Goal: Task Accomplishment & Management: Manage account settings

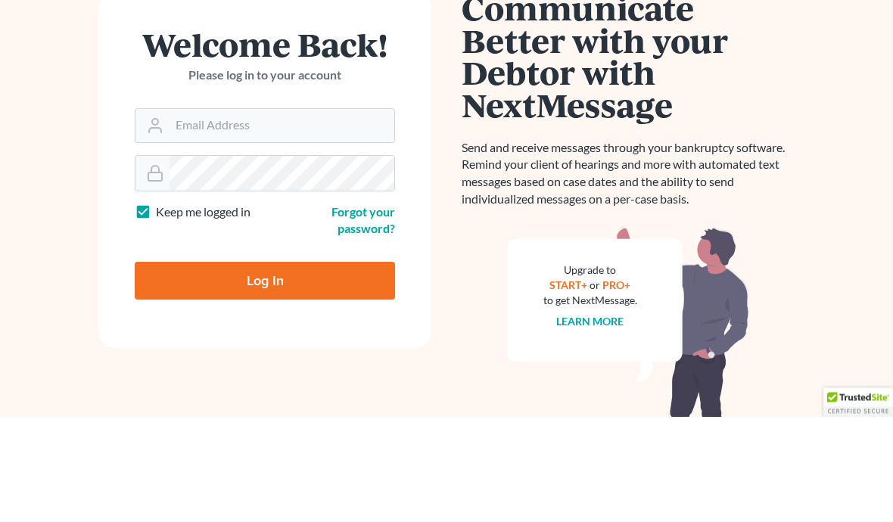
scroll to position [106, 0]
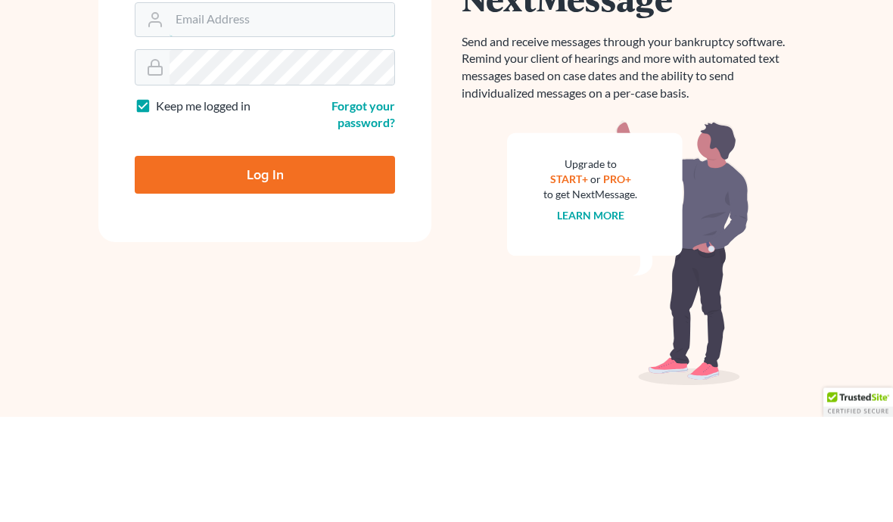
type input "[EMAIL_ADDRESS][DOMAIN_NAME]"
click at [265, 279] on input "Log In" at bounding box center [265, 281] width 260 height 38
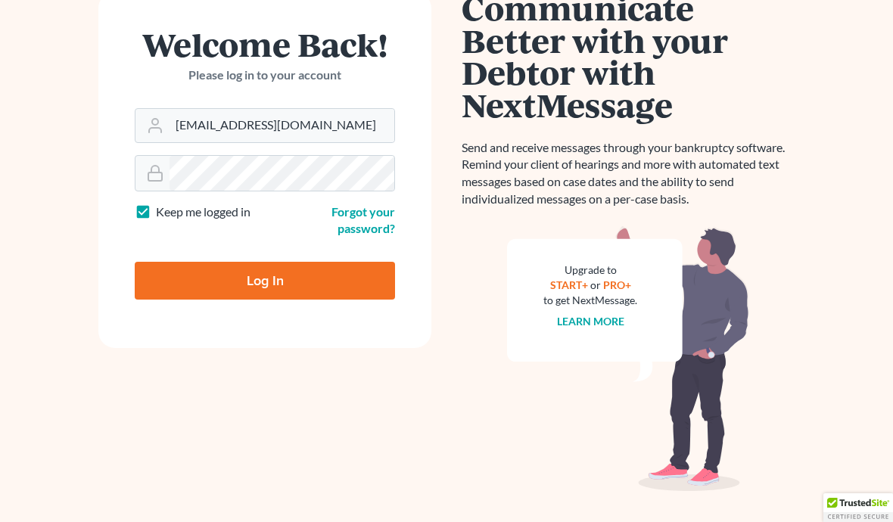
type input "Thinking..."
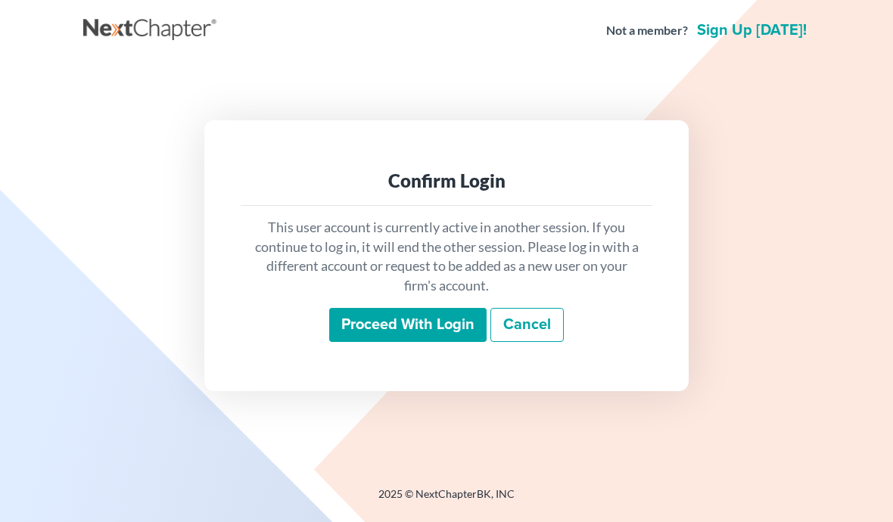
click at [349, 343] on input "Proceed with login" at bounding box center [407, 325] width 157 height 35
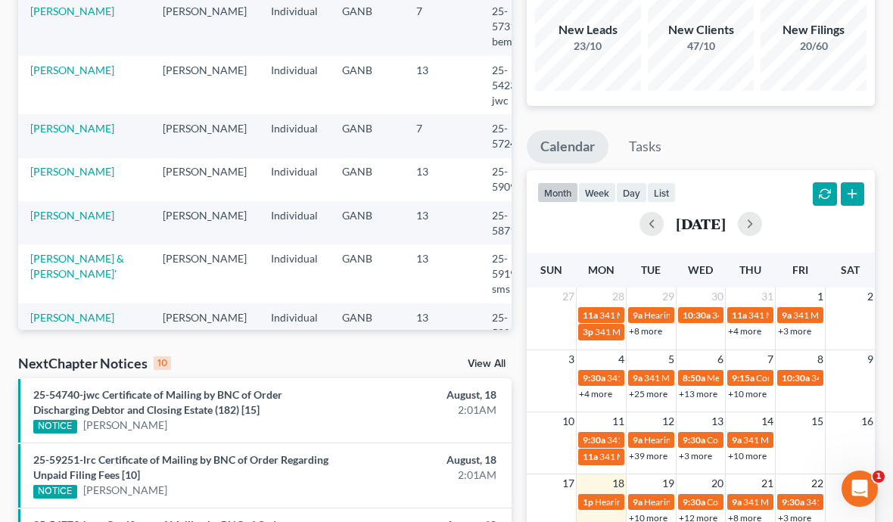
scroll to position [144, 0]
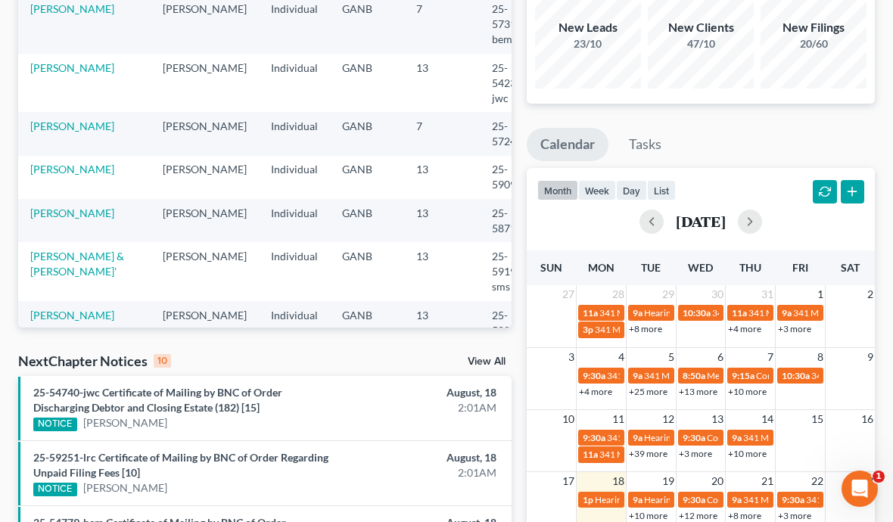
click at [591, 492] on link "1p Hearing for Christopher Bailey" at bounding box center [601, 500] width 46 height 16
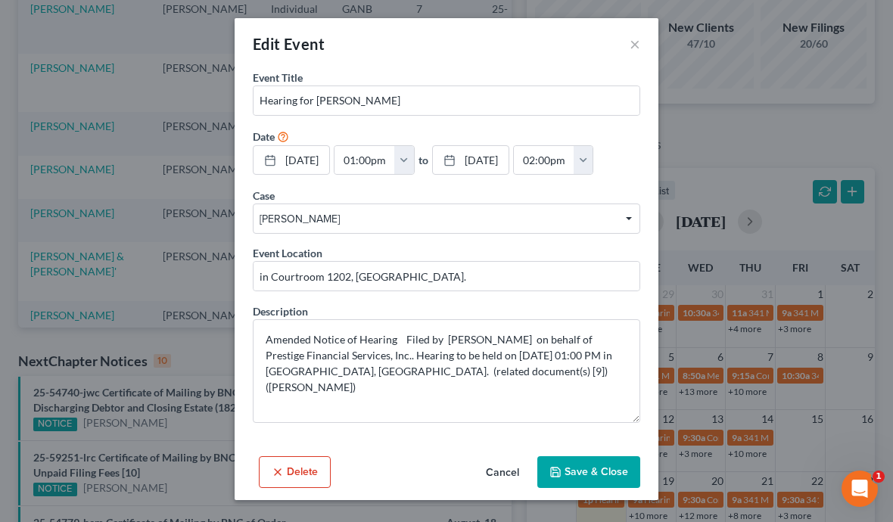
click at [629, 39] on button "×" at bounding box center [634, 44] width 11 height 18
